Goal: Task Accomplishment & Management: Use online tool/utility

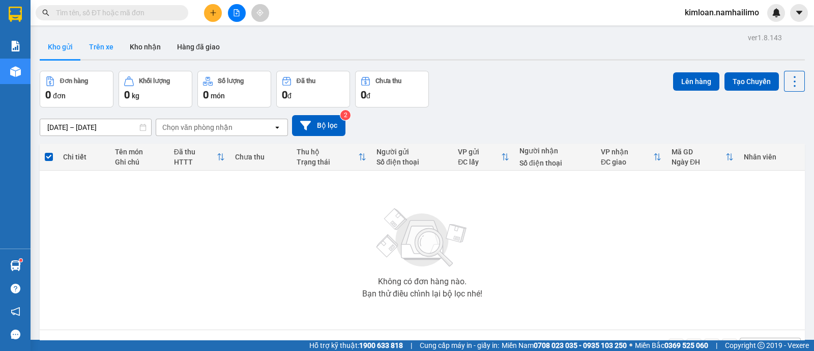
click at [99, 42] on button "Trên xe" at bounding box center [101, 47] width 41 height 24
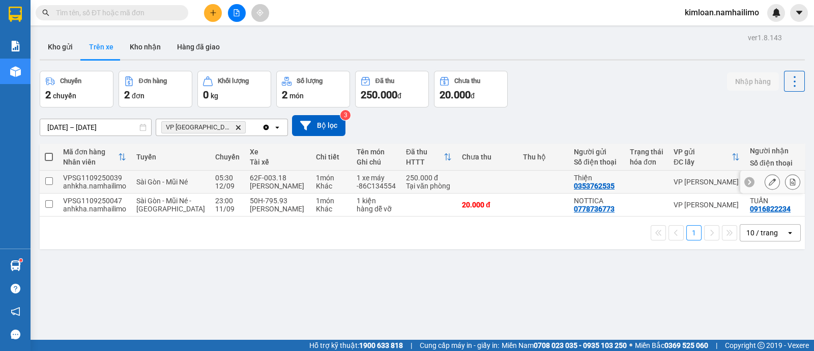
click at [59, 185] on td "VPSG1109250039 anhkha.namhailimo" at bounding box center [94, 181] width 73 height 23
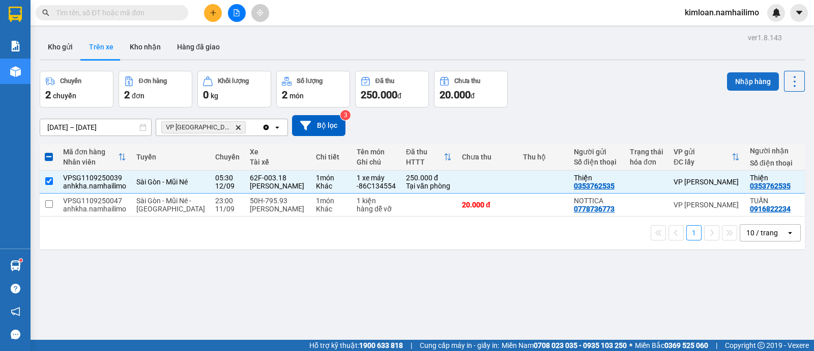
click at [749, 84] on button "Nhập hàng" at bounding box center [753, 81] width 52 height 18
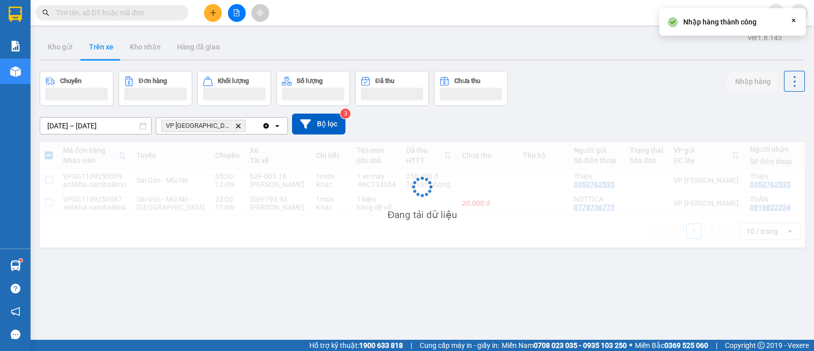
click at [52, 225] on div "Đang tải dữ liệu" at bounding box center [422, 194] width 765 height 105
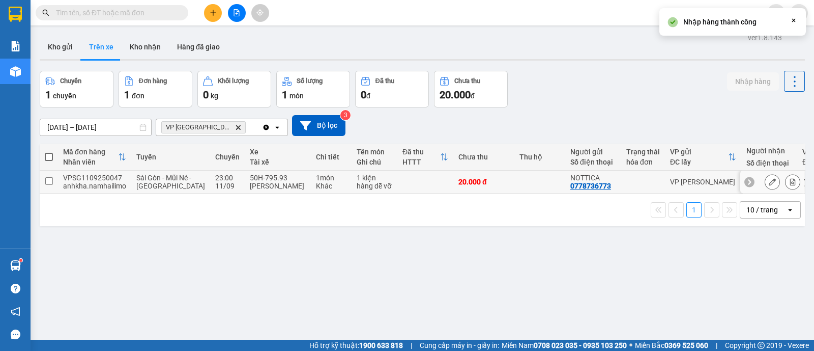
click at [48, 184] on input "checkbox" at bounding box center [49, 181] width 8 height 8
checkbox input "true"
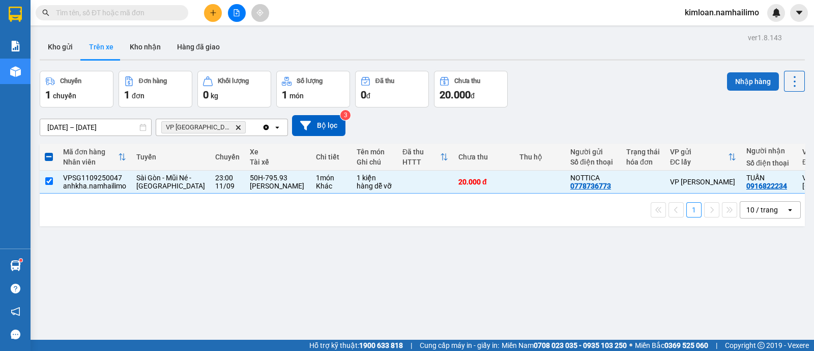
click at [733, 75] on button "Nhập hàng" at bounding box center [753, 81] width 52 height 18
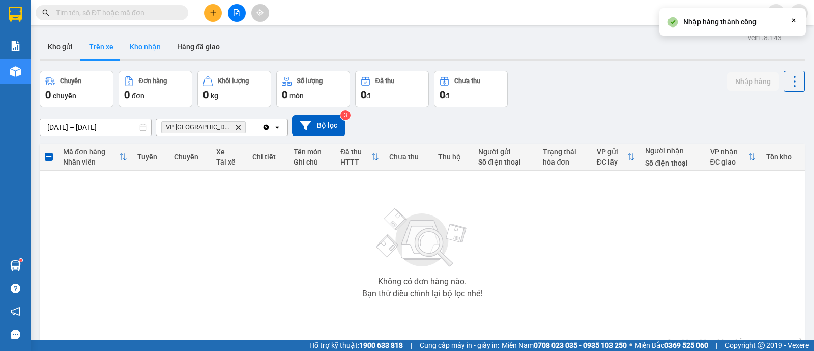
click at [137, 44] on button "Kho nhận" at bounding box center [145, 47] width 47 height 24
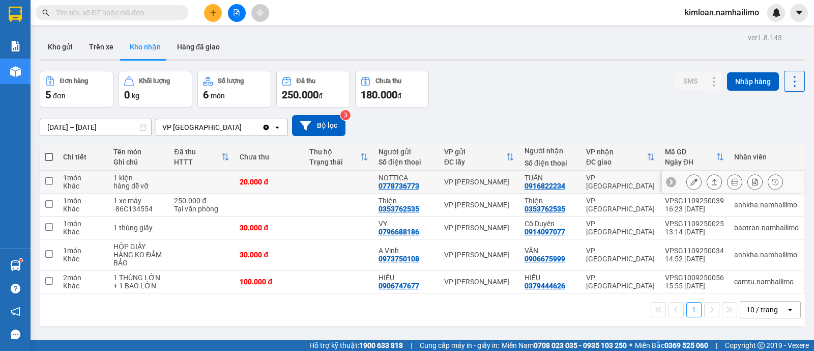
click at [51, 183] on input "checkbox" at bounding box center [49, 181] width 8 height 8
checkbox input "true"
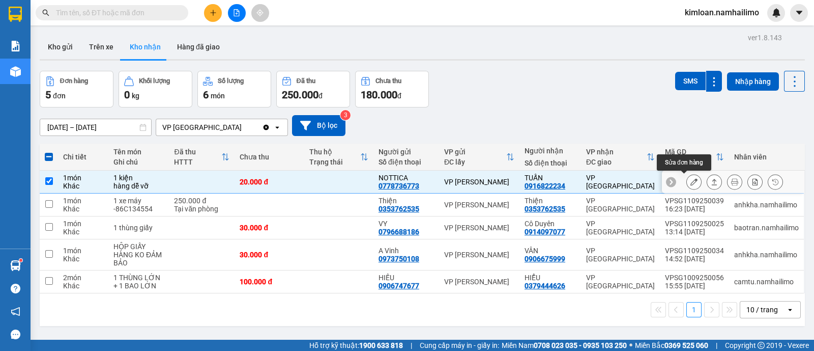
click at [690, 183] on icon at bounding box center [693, 181] width 7 height 7
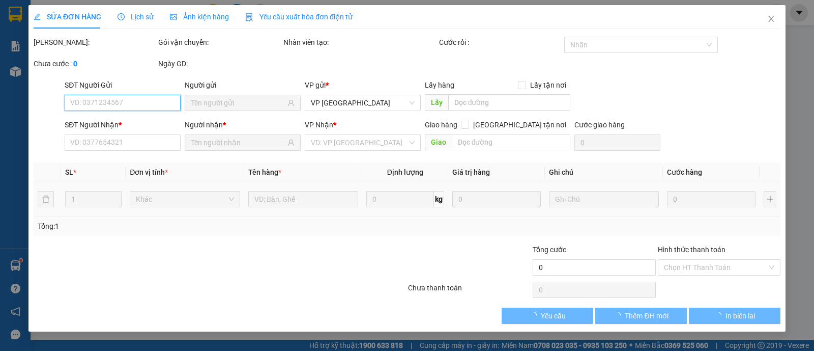
type input "0778736773"
type input "NOTTICA"
type input "0916822234"
type input "TUẤN"
type input "20.000"
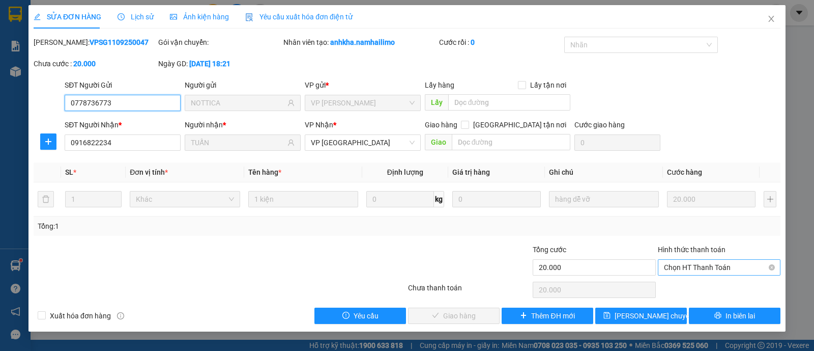
click at [687, 266] on span "Chọn HT Thanh Toán" at bounding box center [719, 266] width 110 height 15
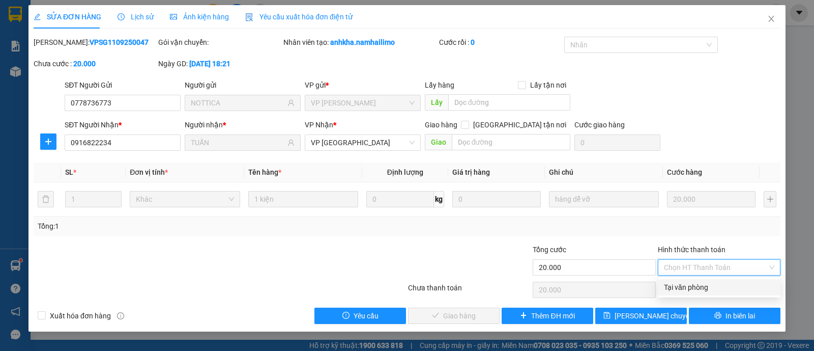
click at [684, 287] on div "Tại văn phòng" at bounding box center [719, 286] width 110 height 11
type input "0"
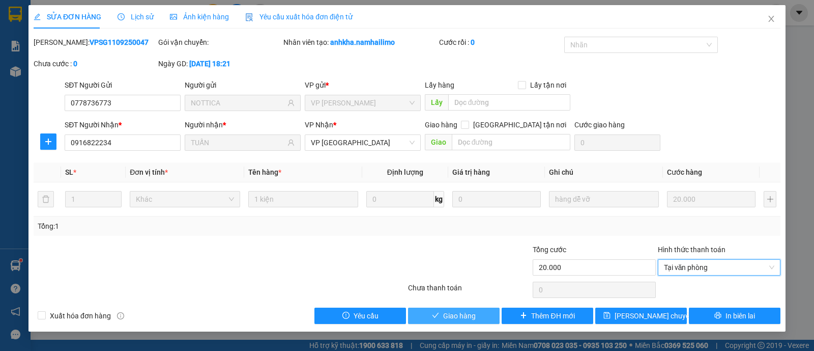
click at [455, 312] on span "Giao hàng" at bounding box center [459, 315] width 33 height 11
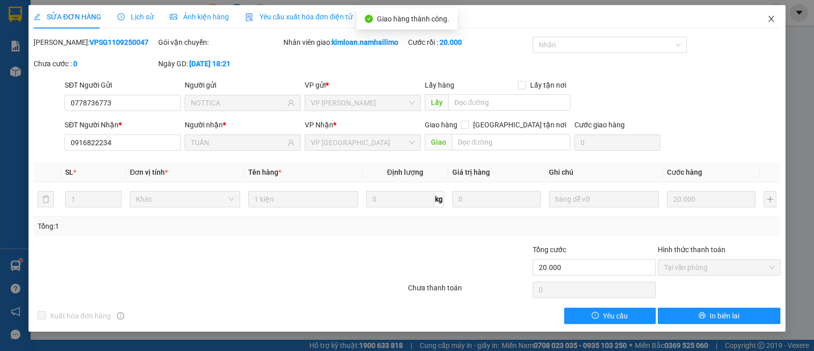
click at [771, 21] on icon "close" at bounding box center [771, 19] width 8 height 8
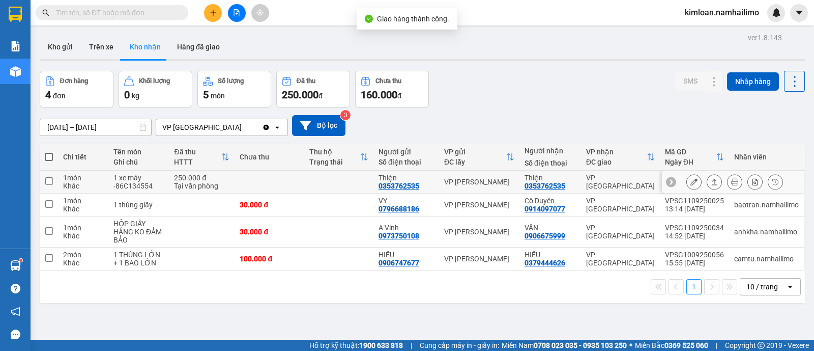
click at [76, 176] on div "1 món" at bounding box center [83, 177] width 40 height 8
checkbox input "true"
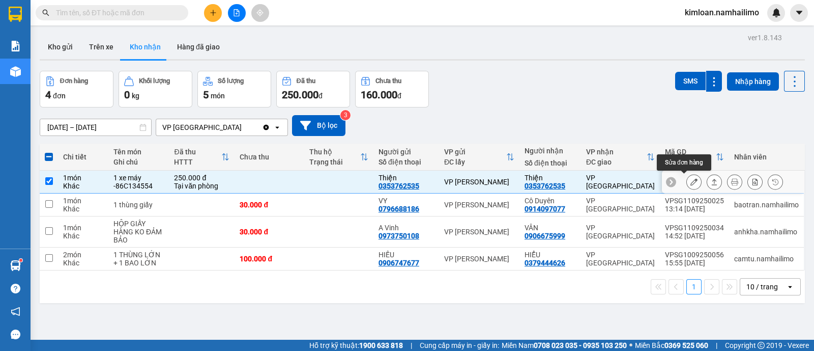
click at [690, 182] on icon at bounding box center [693, 181] width 7 height 7
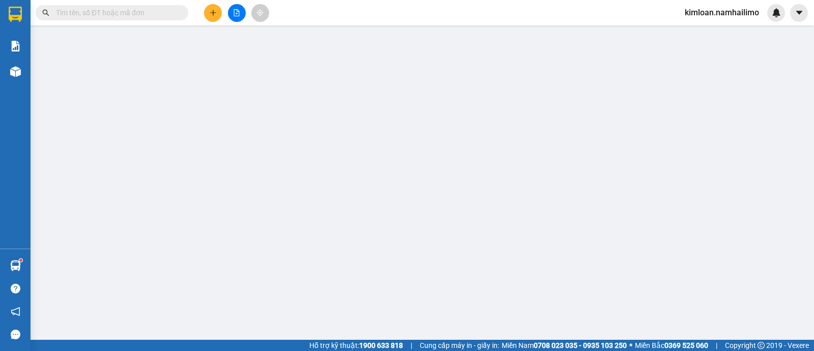
type input "0353762535"
type input "Thiện"
type input "0353762535"
type input "Thiện"
type input "250.000"
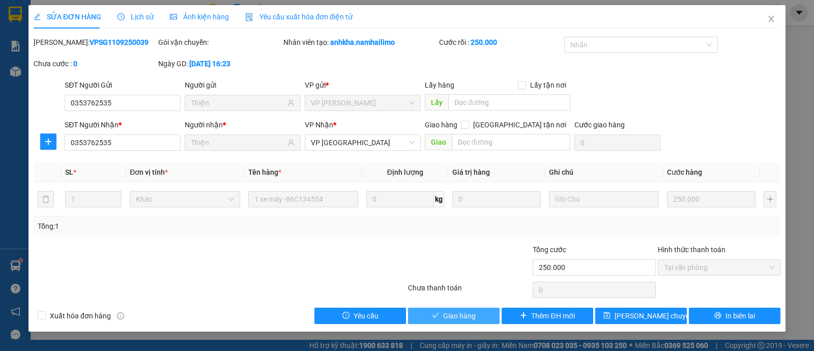
click at [475, 314] on span "Giao hàng" at bounding box center [459, 315] width 33 height 11
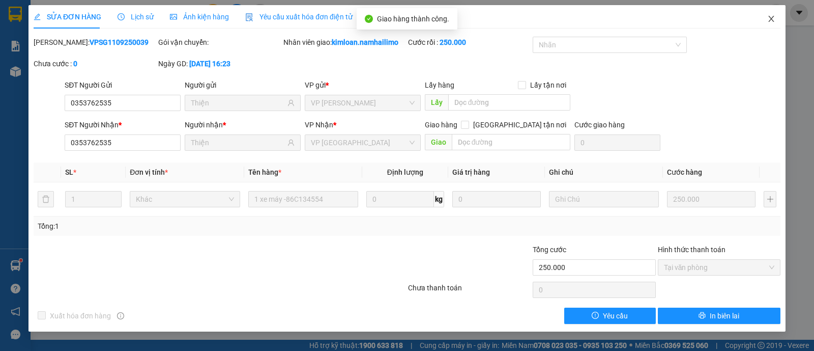
click at [772, 21] on icon "close" at bounding box center [771, 19] width 8 height 8
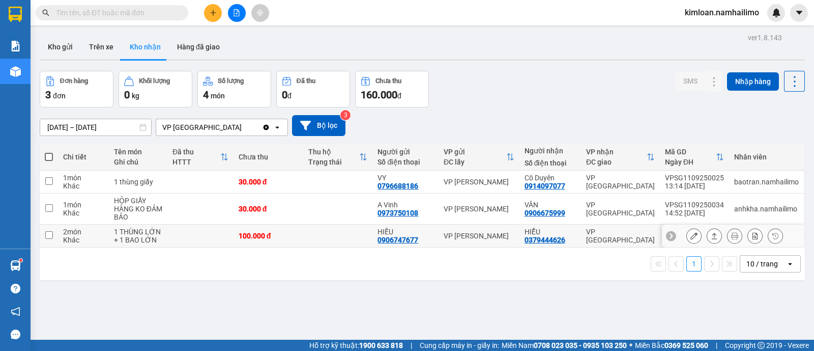
click at [72, 236] on div "Khác" at bounding box center [83, 240] width 41 height 8
checkbox input "true"
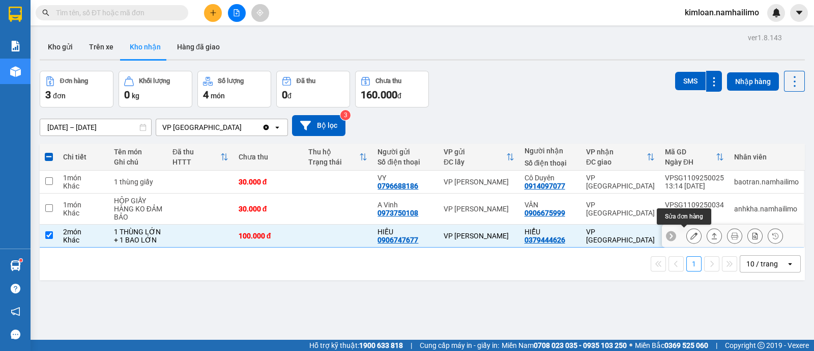
click at [690, 236] on icon at bounding box center [693, 235] width 7 height 7
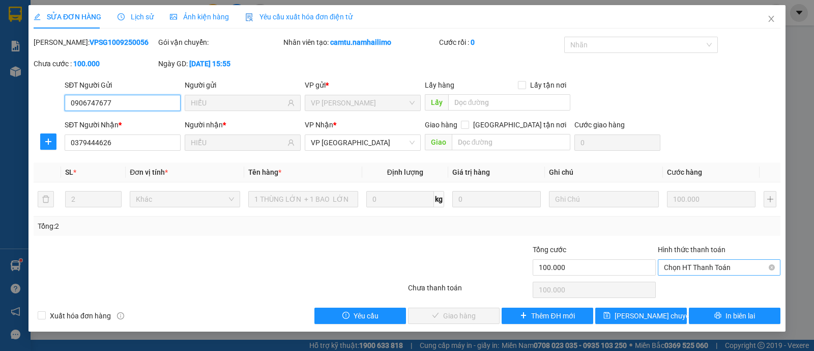
click at [693, 263] on span "Chọn HT Thanh Toán" at bounding box center [719, 266] width 110 height 15
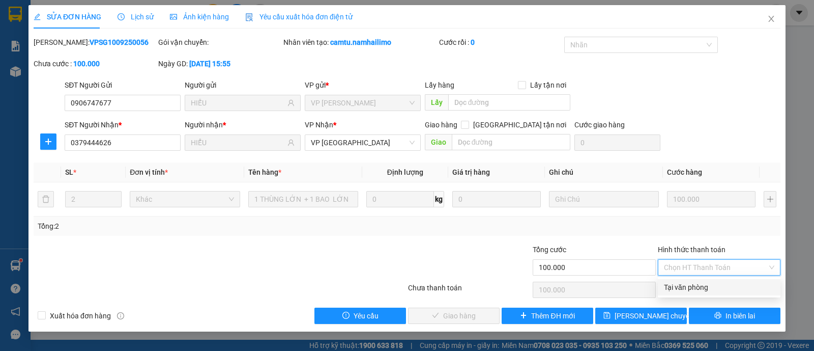
click at [691, 286] on div "Tại văn phòng" at bounding box center [719, 286] width 110 height 11
type input "0"
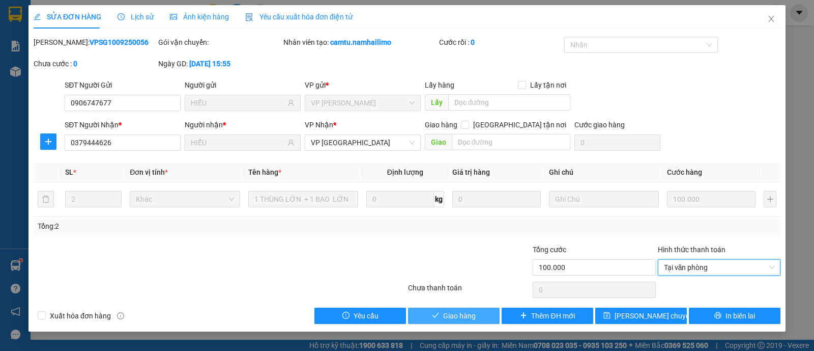
click at [459, 313] on span "Giao hàng" at bounding box center [459, 315] width 33 height 11
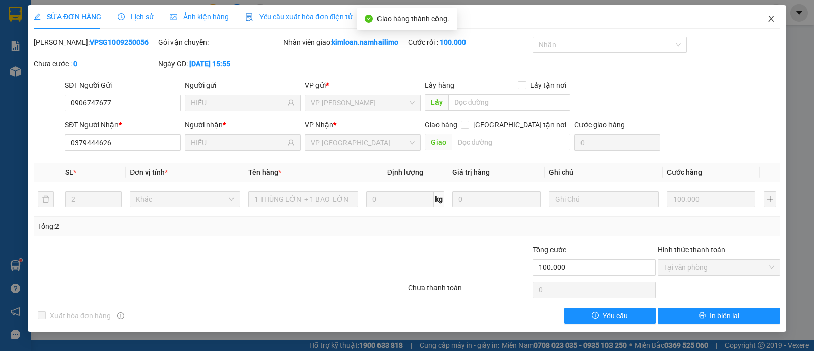
click at [775, 19] on span "Close" at bounding box center [771, 19] width 28 height 28
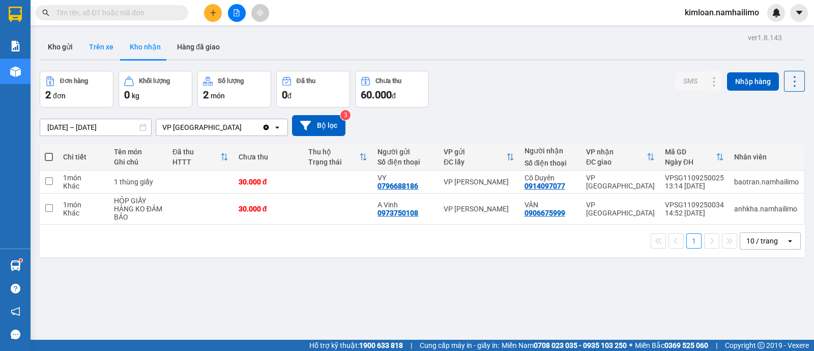
click at [81, 51] on button "Trên xe" at bounding box center [101, 47] width 41 height 24
